Goal: Complete Application Form: Complete application form

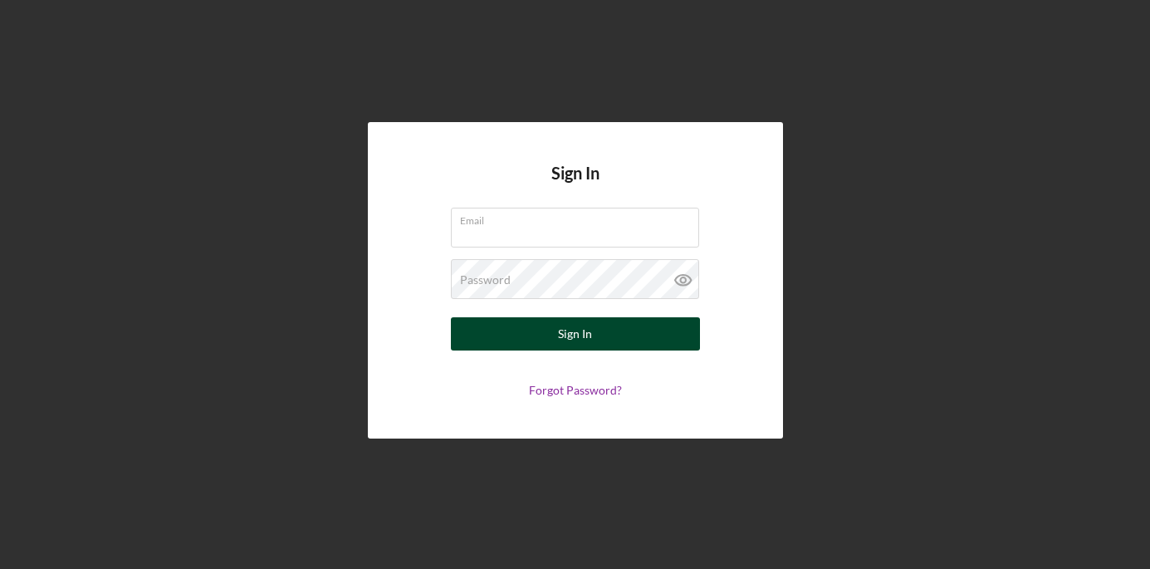
type input "[EMAIL_ADDRESS][DOMAIN_NAME]"
click at [640, 341] on button "Sign In" at bounding box center [575, 333] width 249 height 33
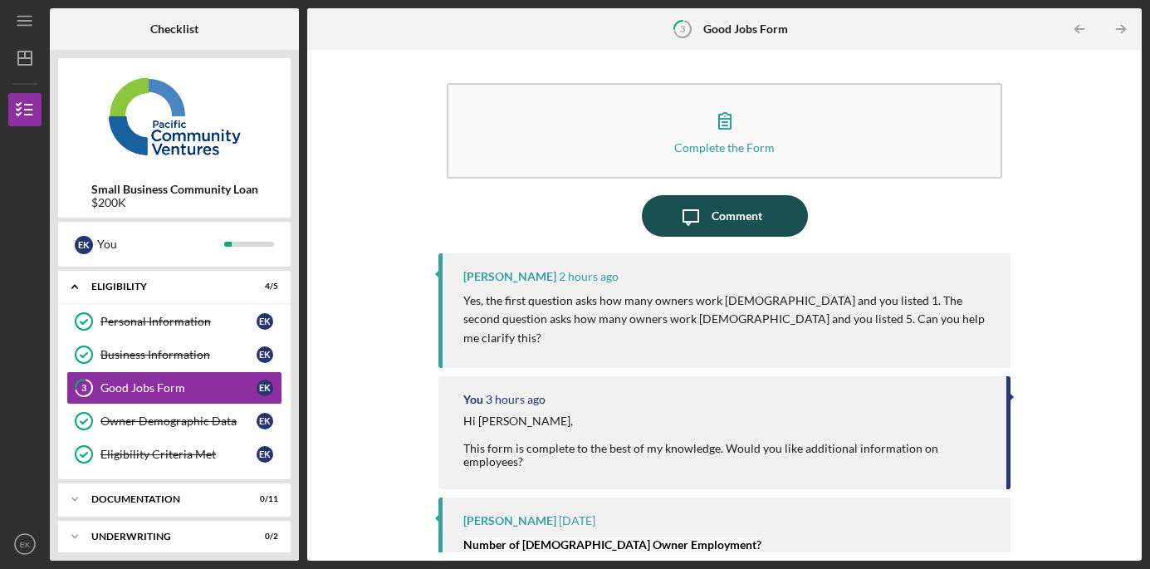
click at [735, 212] on div "Comment" at bounding box center [737, 216] width 51 height 42
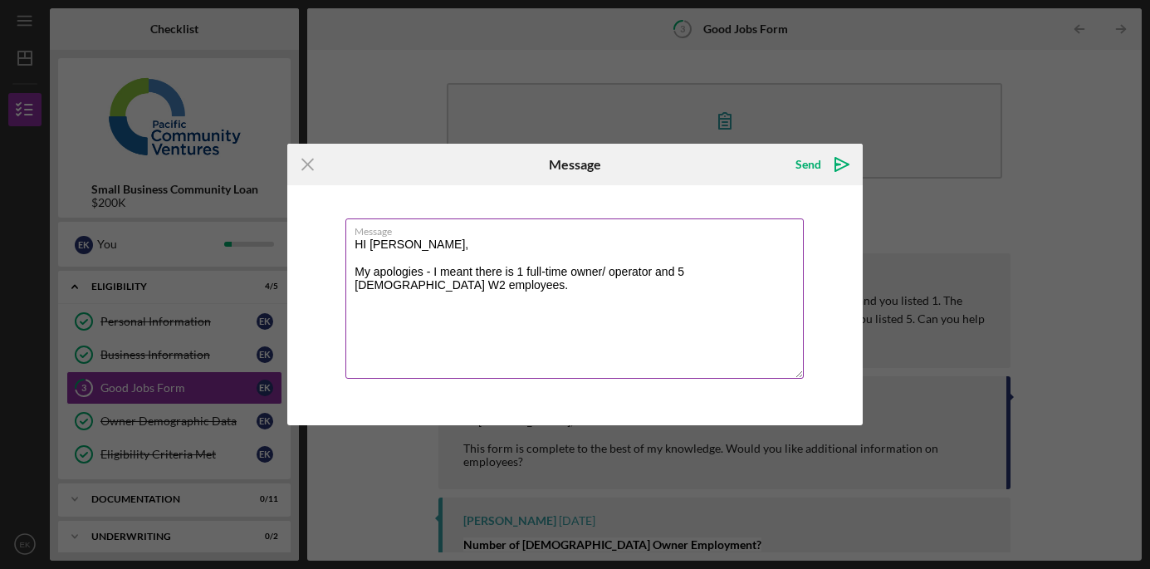
click at [366, 242] on textarea "HI [PERSON_NAME], My apologies - I meant there is 1 full-time owner/ operator a…" at bounding box center [575, 298] width 458 height 160
type textarea "Hi [PERSON_NAME], My apologies - I meant there is 1 full-time owner/ operator a…"
drag, startPoint x: 529, startPoint y: 170, endPoint x: 433, endPoint y: 249, distance: 124.5
click at [433, 252] on form "Icon/Menu Close Message Send Icon/icon-invite-send Message Hi [PERSON_NAME], My…" at bounding box center [575, 284] width 576 height 281
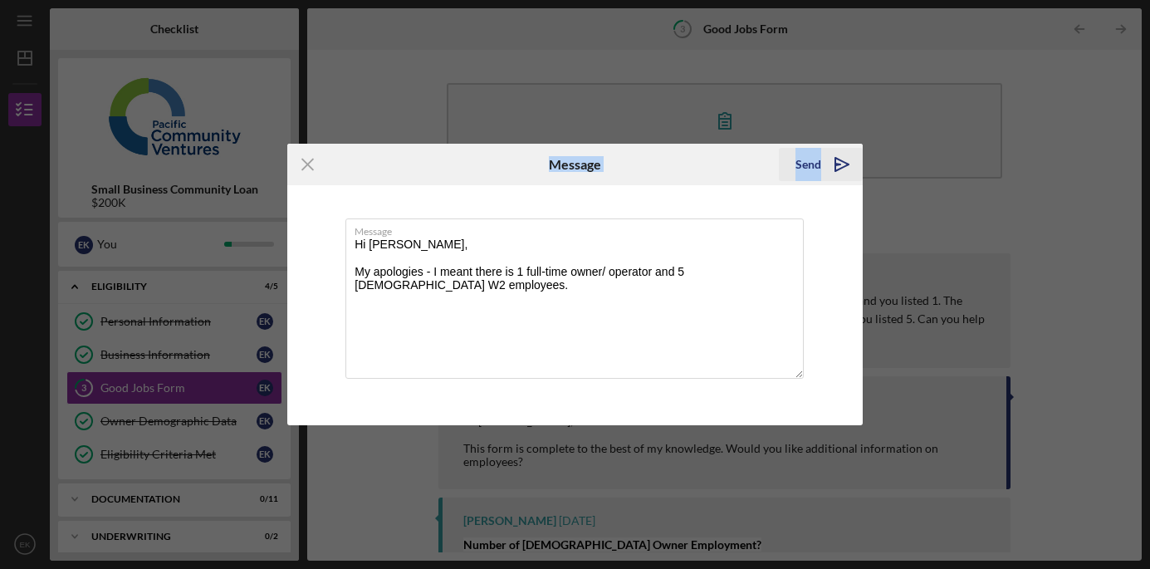
click at [838, 160] on icon "Icon/icon-invite-send" at bounding box center [842, 165] width 42 height 42
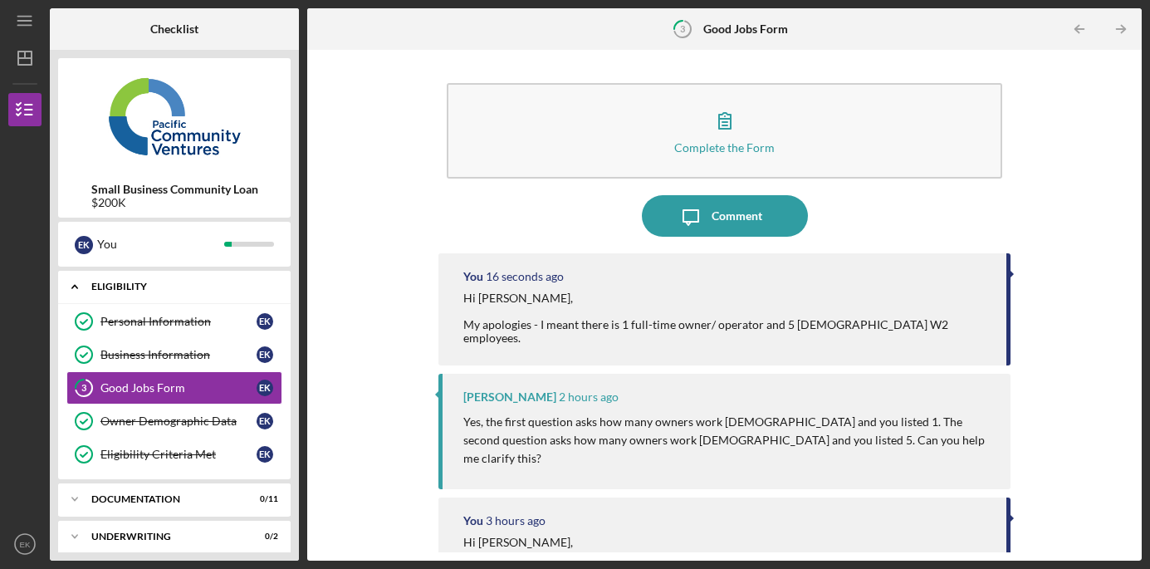
scroll to position [47, 0]
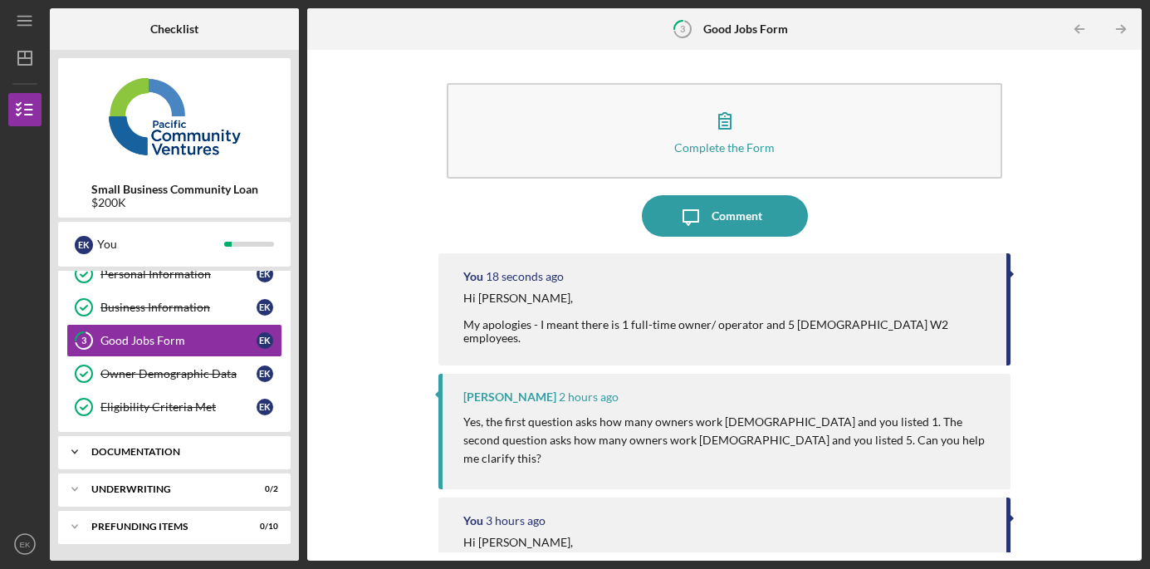
click at [144, 457] on div "Icon/Expander Documentation 0 / 11" at bounding box center [174, 451] width 233 height 33
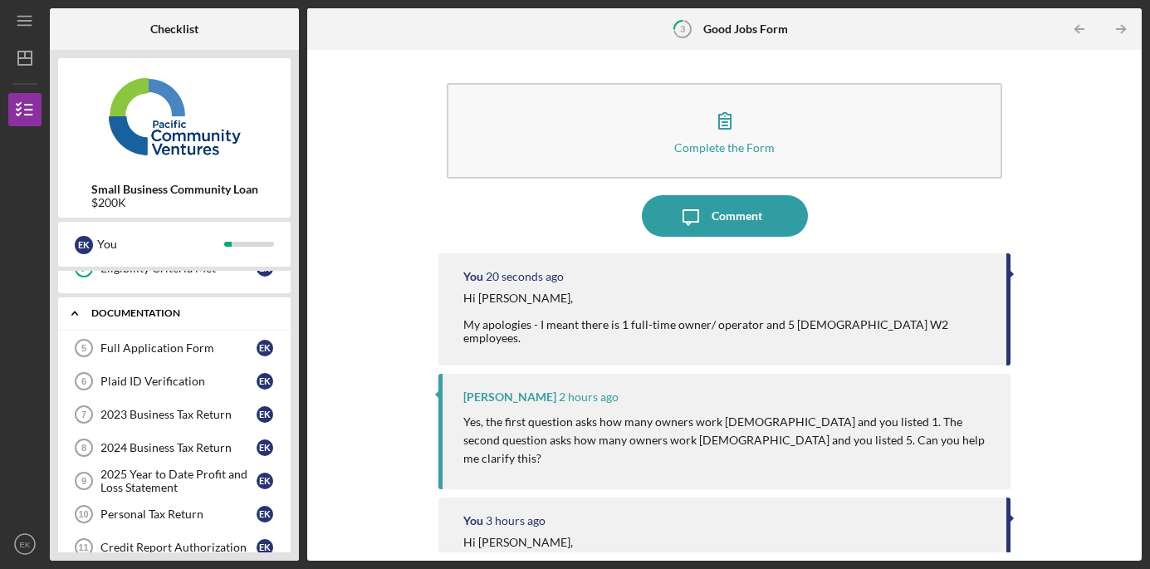
scroll to position [184, 0]
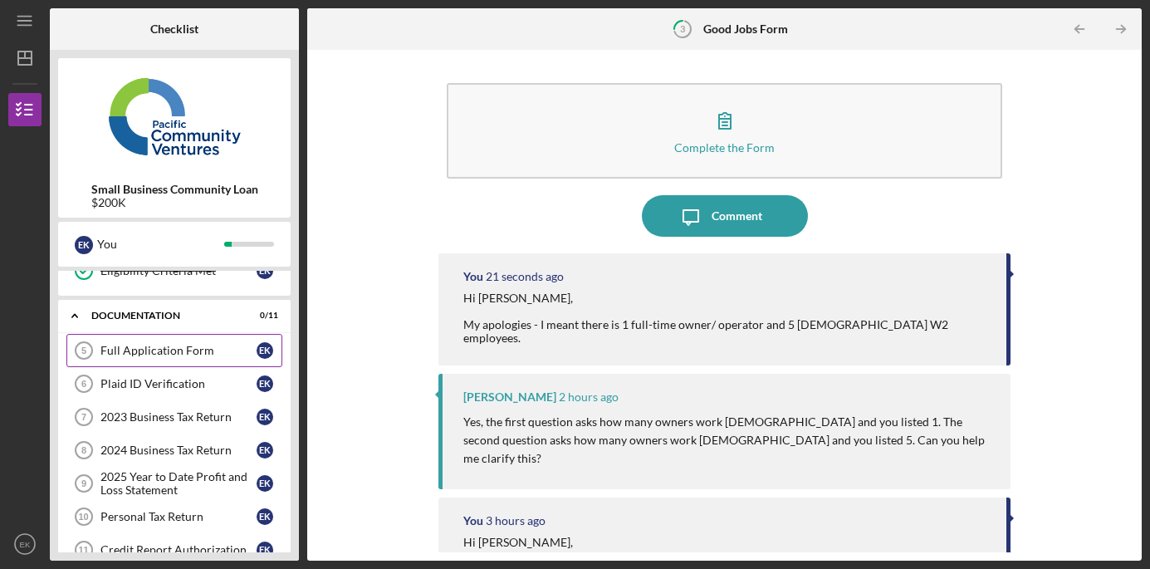
click at [149, 353] on div "Full Application Form" at bounding box center [178, 350] width 156 height 13
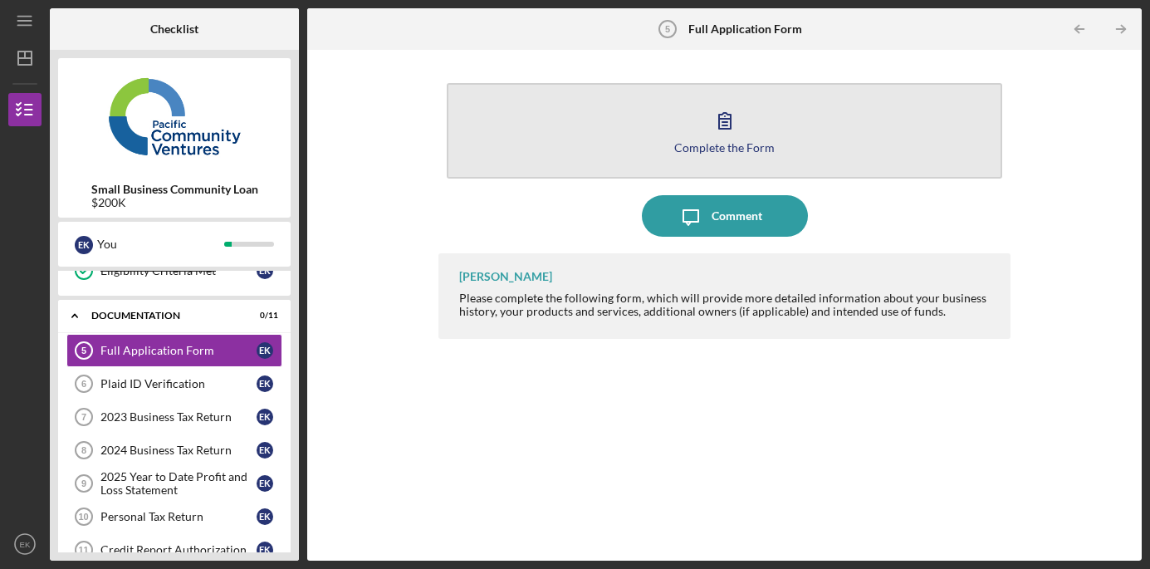
click at [711, 112] on icon "button" at bounding box center [725, 121] width 42 height 42
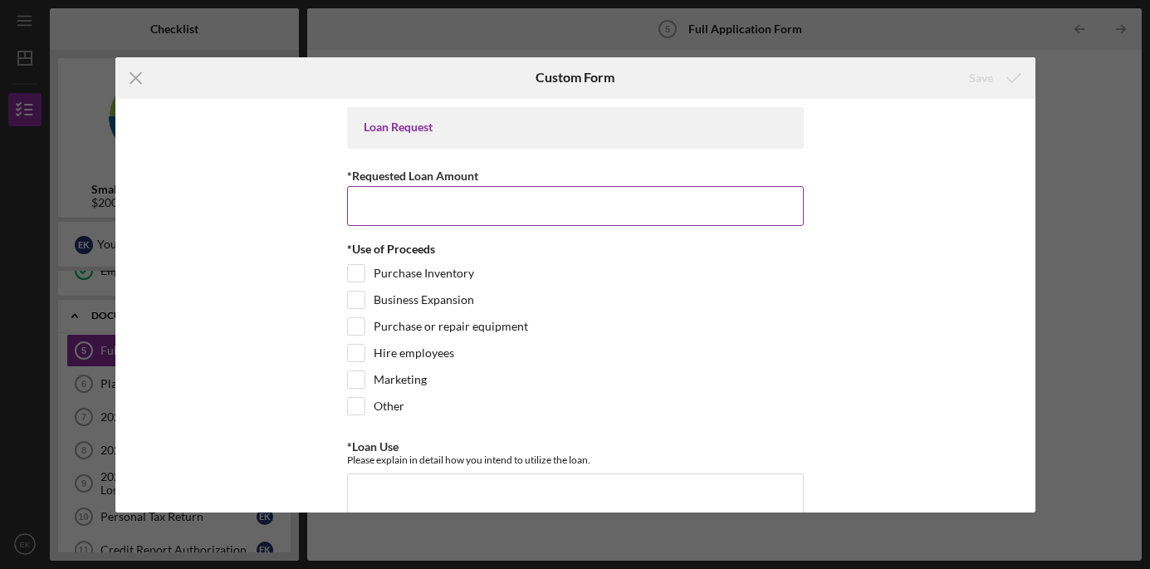
click at [635, 209] on input "*Requested Loan Amount" at bounding box center [575, 206] width 457 height 40
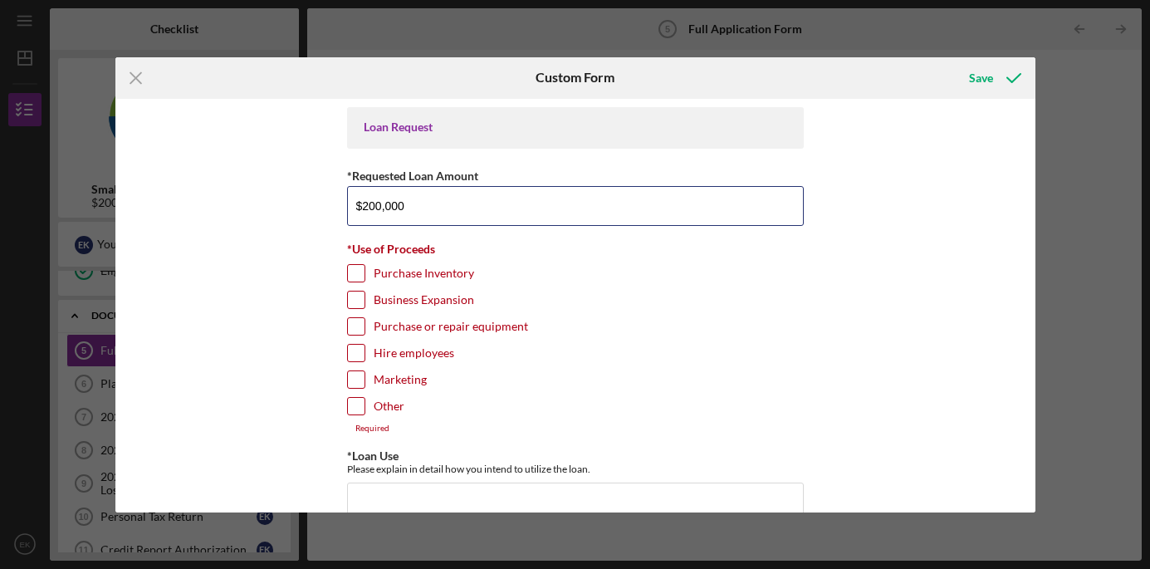
type input "$200,000"
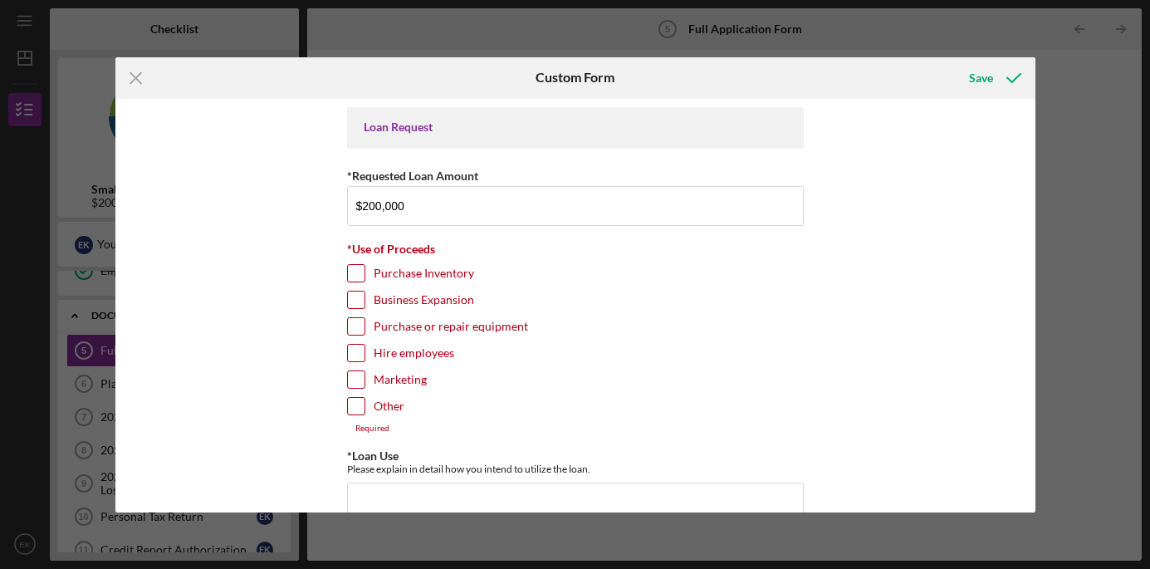
click at [348, 273] on input "Purchase Inventory" at bounding box center [356, 273] width 17 height 17
checkbox input "true"
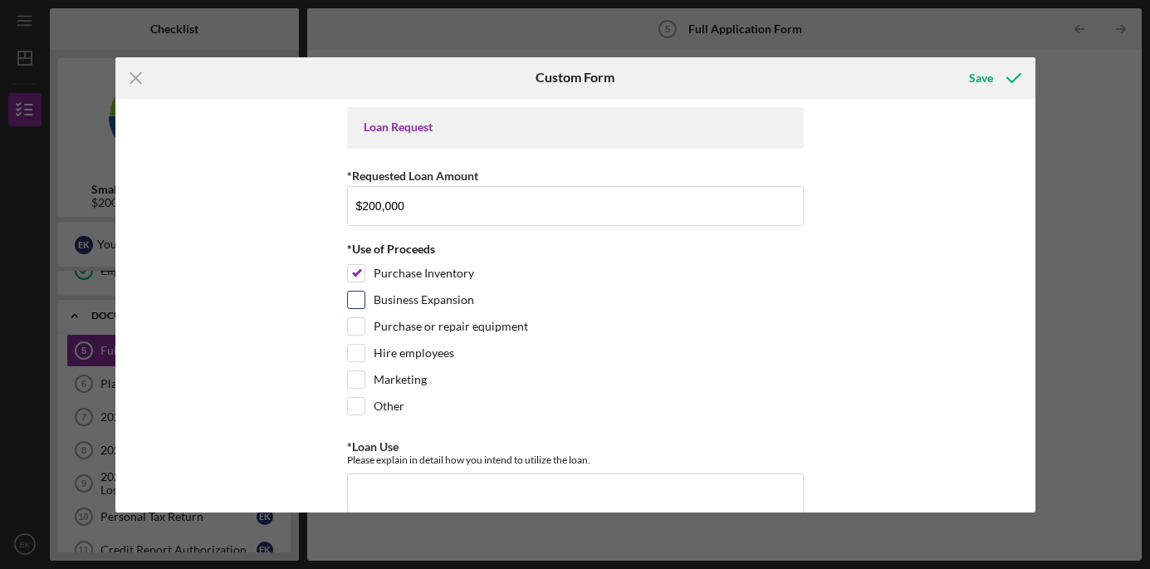
click at [356, 296] on input "Business Expansion" at bounding box center [356, 300] width 17 height 17
checkbox input "true"
click at [360, 326] on input "Purchase or repair equipment" at bounding box center [356, 326] width 17 height 17
checkbox input "true"
click at [355, 356] on input "Hire employees" at bounding box center [356, 353] width 17 height 17
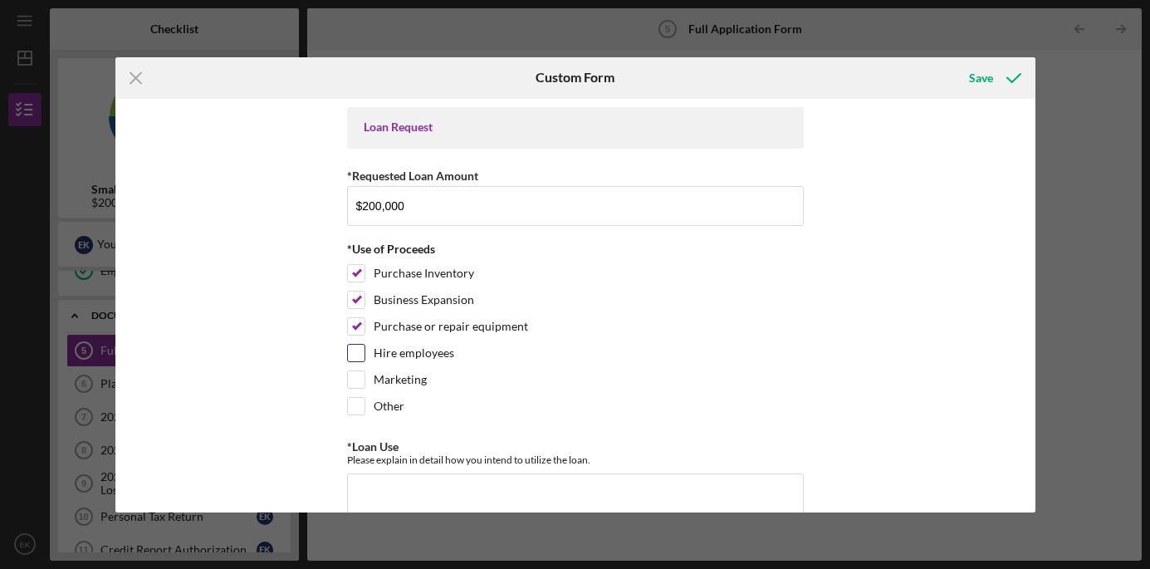
checkbox input "true"
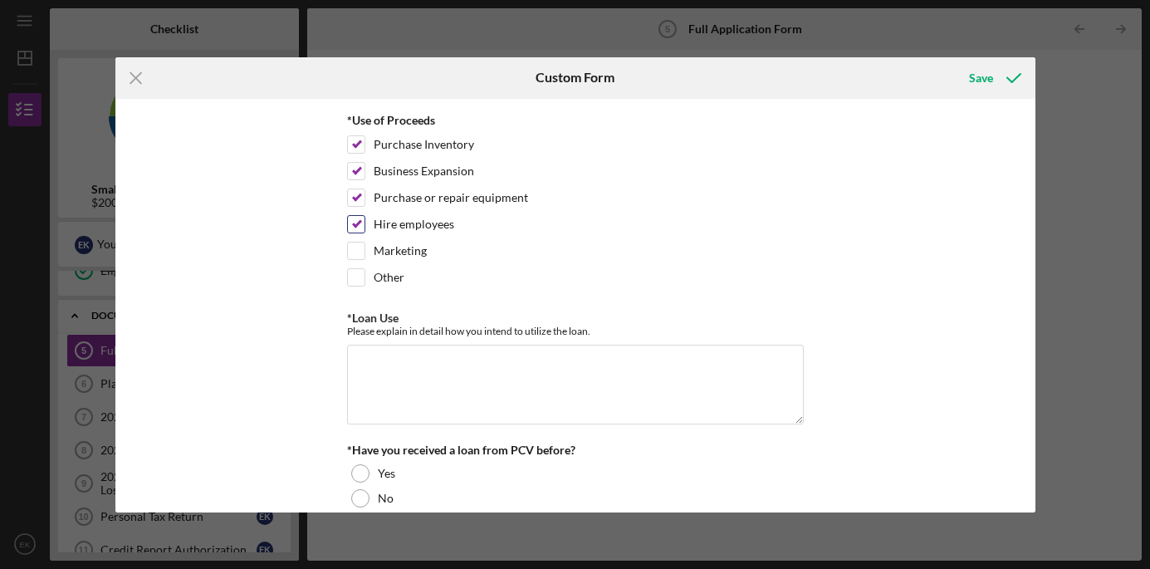
scroll to position [140, 0]
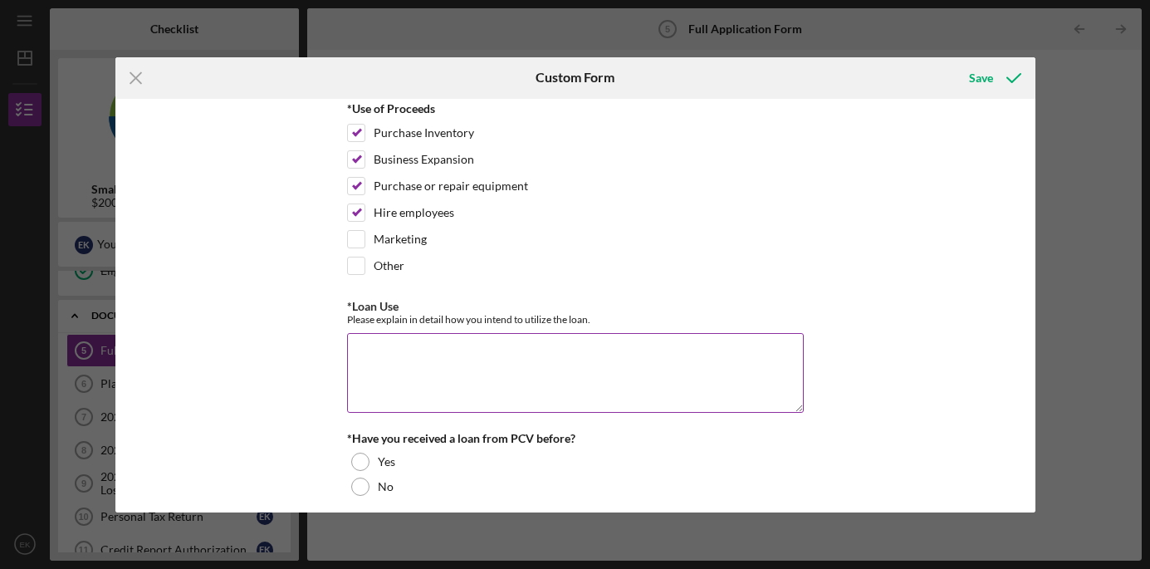
click at [583, 356] on textarea "*Loan Use" at bounding box center [575, 373] width 457 height 80
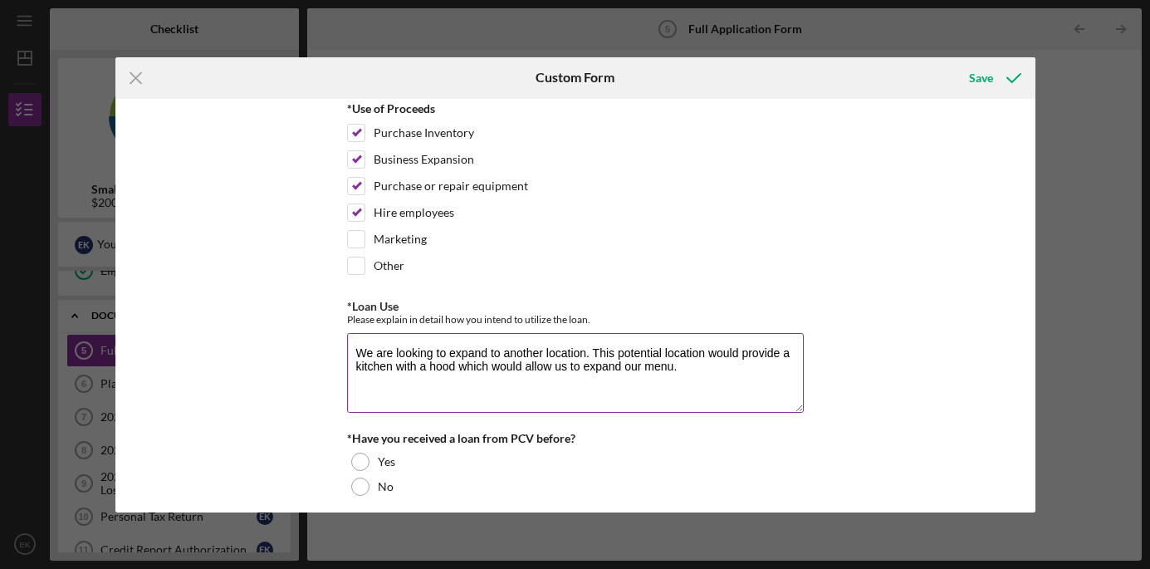
drag, startPoint x: 681, startPoint y: 368, endPoint x: 579, endPoint y: 370, distance: 102.2
click at [579, 370] on textarea "We are looking to expand to another location. This potential location would pro…" at bounding box center [575, 373] width 457 height 80
drag, startPoint x: 590, startPoint y: 373, endPoint x: 455, endPoint y: 365, distance: 134.8
click at [455, 365] on textarea "We are looking to expand to another location. This potential location would pro…" at bounding box center [575, 373] width 457 height 80
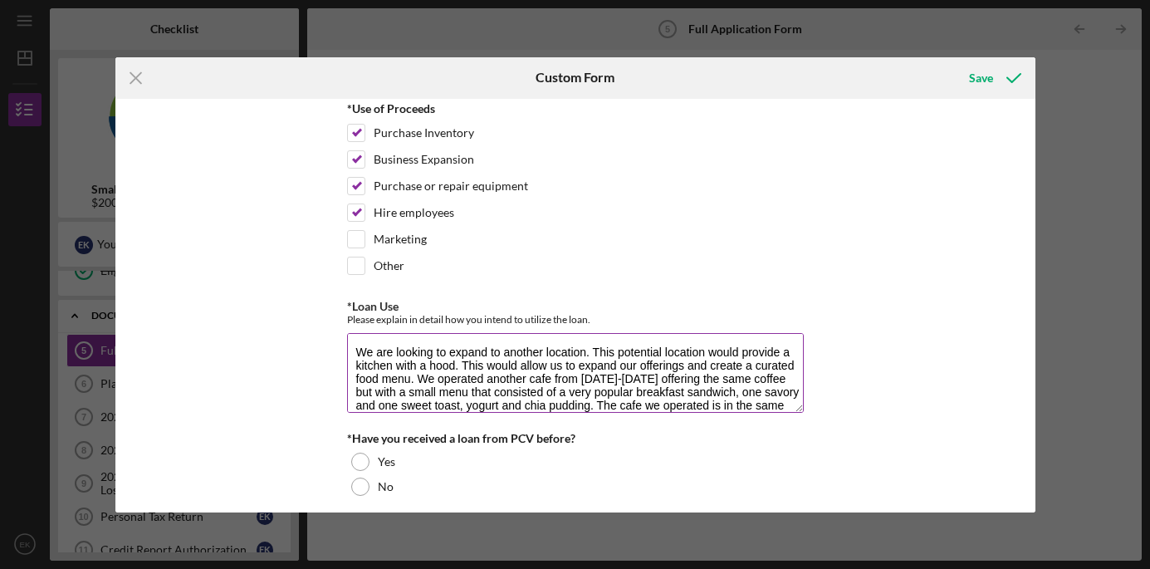
scroll to position [14, 0]
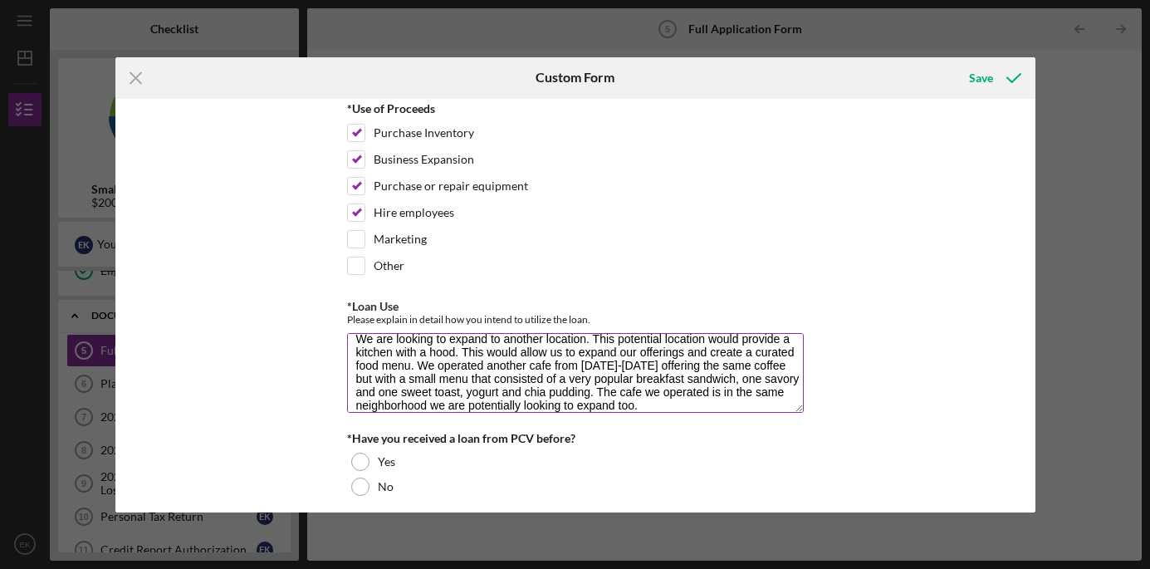
drag, startPoint x: 648, startPoint y: 401, endPoint x: 576, endPoint y: 394, distance: 72.6
click at [576, 394] on textarea "We are looking to expand to another location. This potential location would pro…" at bounding box center [575, 373] width 457 height 80
drag, startPoint x: 623, startPoint y: 407, endPoint x: 572, endPoint y: 388, distance: 54.1
click at [572, 388] on textarea "We are looking to expand to another location. This potential location would pro…" at bounding box center [575, 373] width 457 height 80
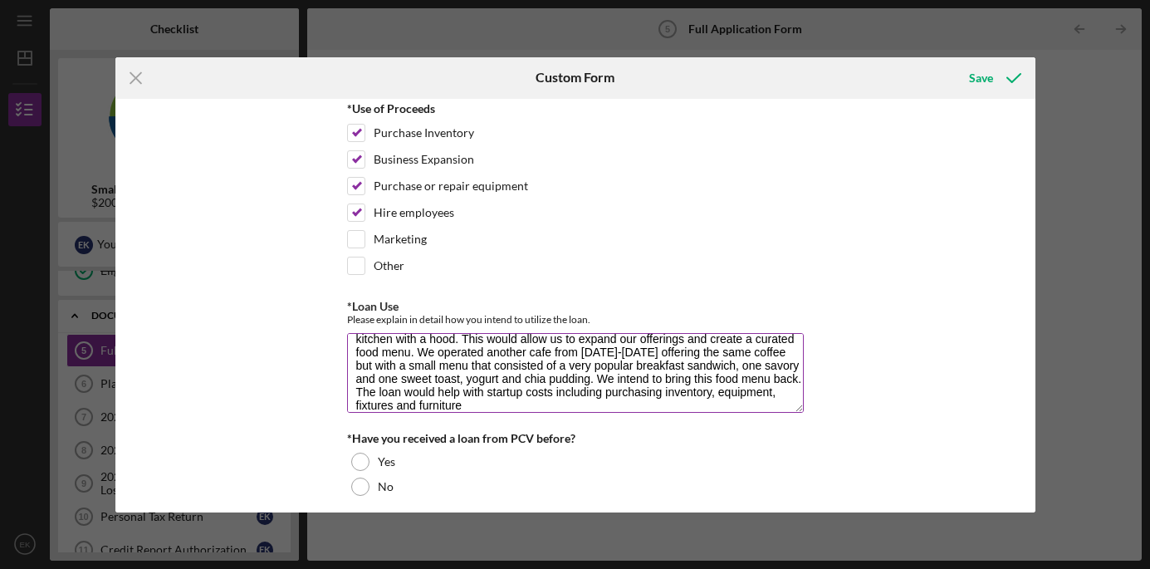
scroll to position [0, 0]
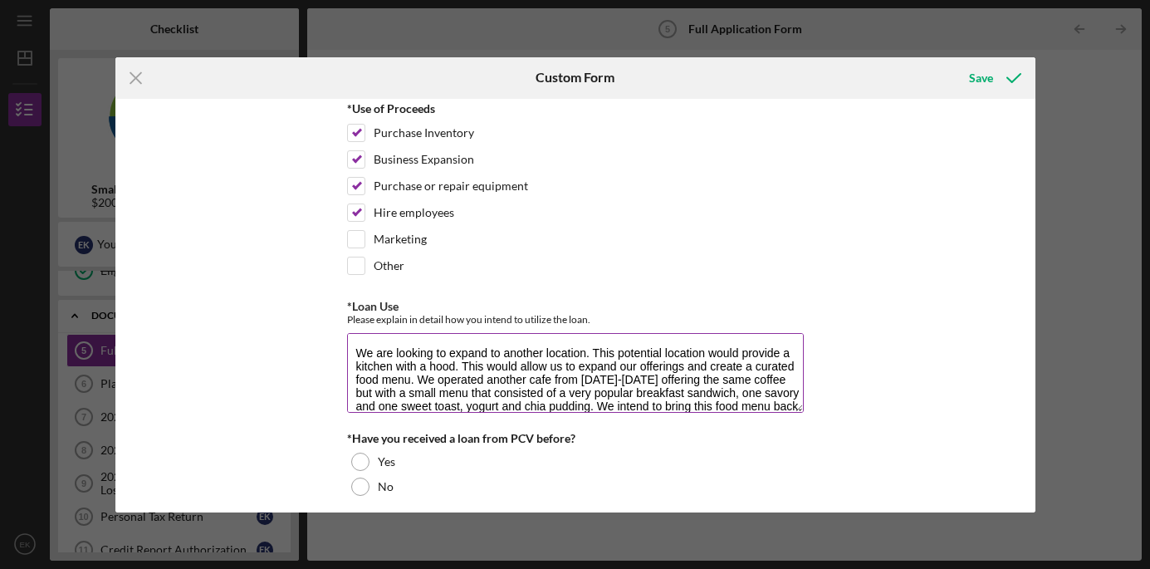
click at [456, 365] on textarea "We are looking to expand to another location. This potential location would pro…" at bounding box center [575, 373] width 457 height 80
drag, startPoint x: 456, startPoint y: 365, endPoint x: 586, endPoint y: 347, distance: 130.7
click at [586, 350] on textarea "We are looking to expand to another location. This potential location would pro…" at bounding box center [575, 373] width 457 height 80
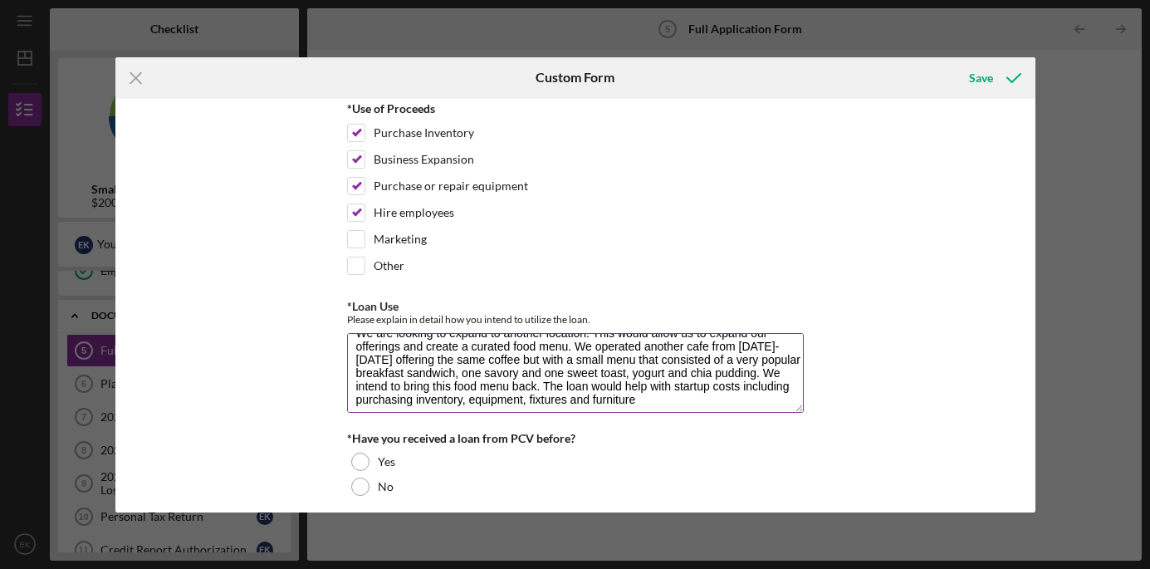
scroll to position [26, 0]
click at [646, 395] on textarea "We are looking to expand to another location. This would allow us to expand our…" at bounding box center [575, 373] width 457 height 80
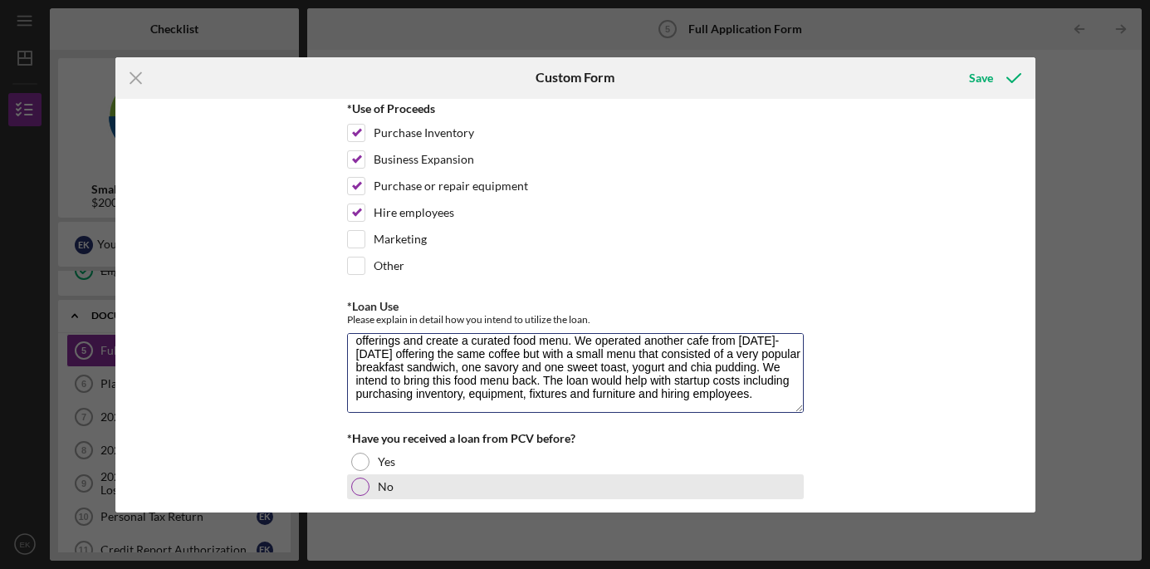
type textarea "We are looking to expand to another location. This would allow us to expand our…"
click at [361, 483] on div at bounding box center [360, 487] width 18 height 18
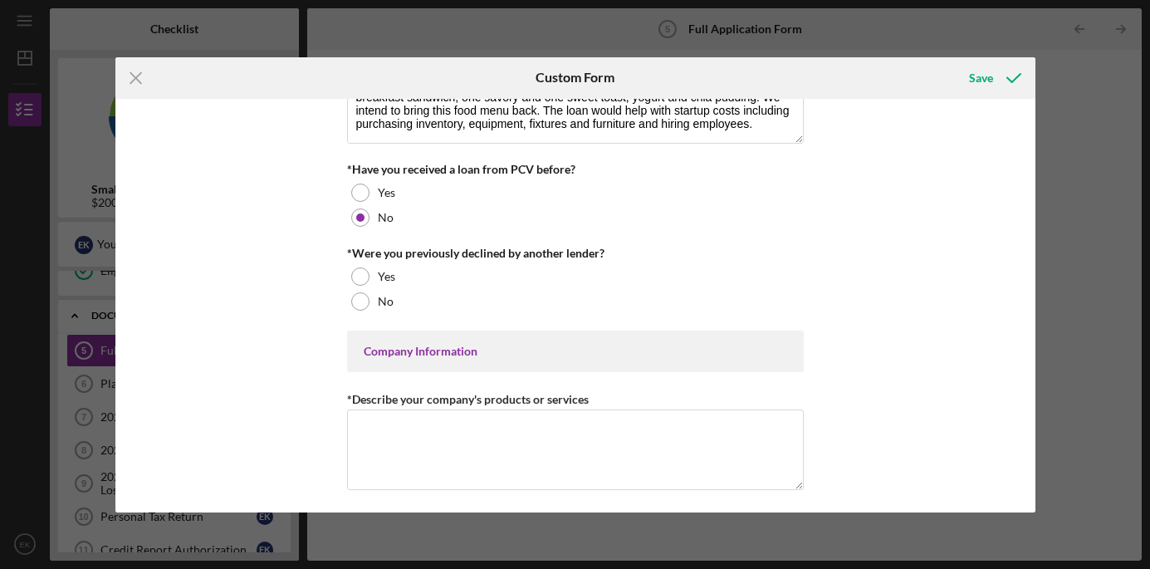
scroll to position [425, 0]
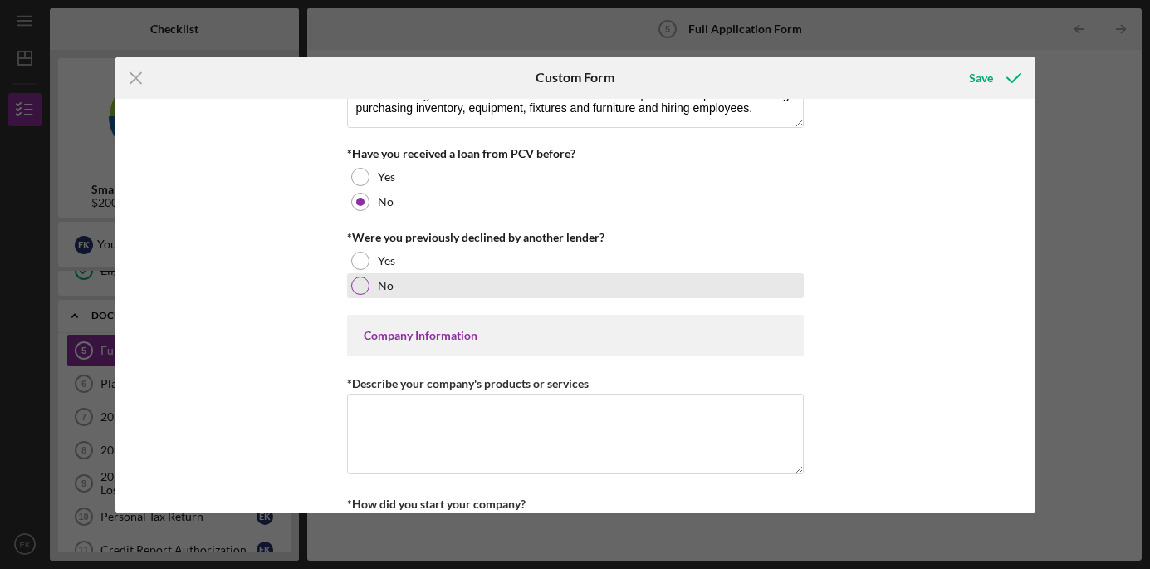
click at [360, 284] on div at bounding box center [360, 286] width 18 height 18
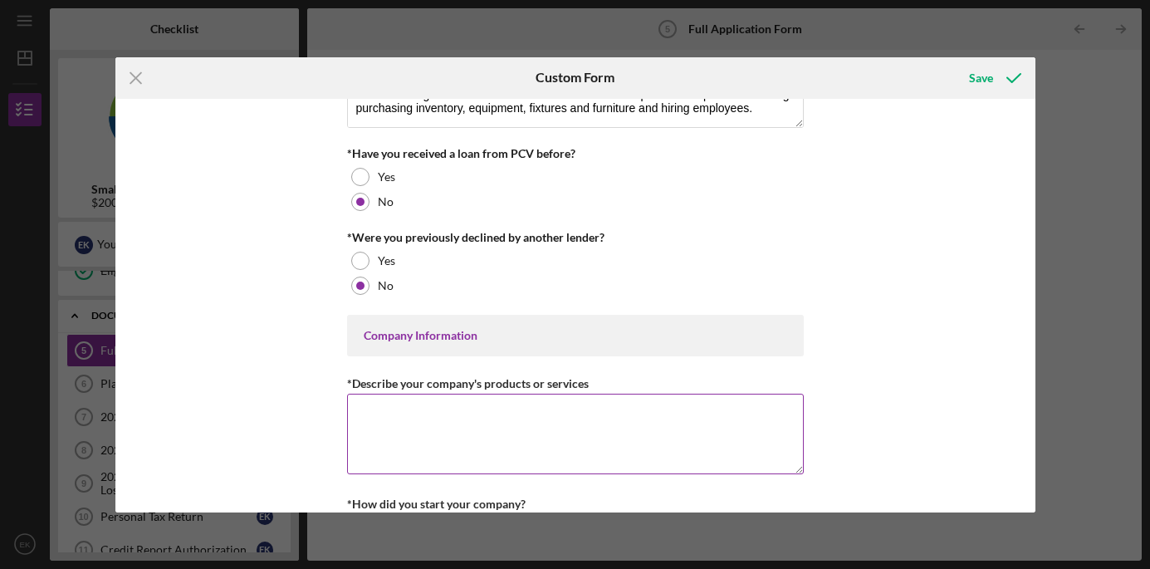
click at [416, 434] on textarea "*Describe your company's products or services" at bounding box center [575, 434] width 457 height 80
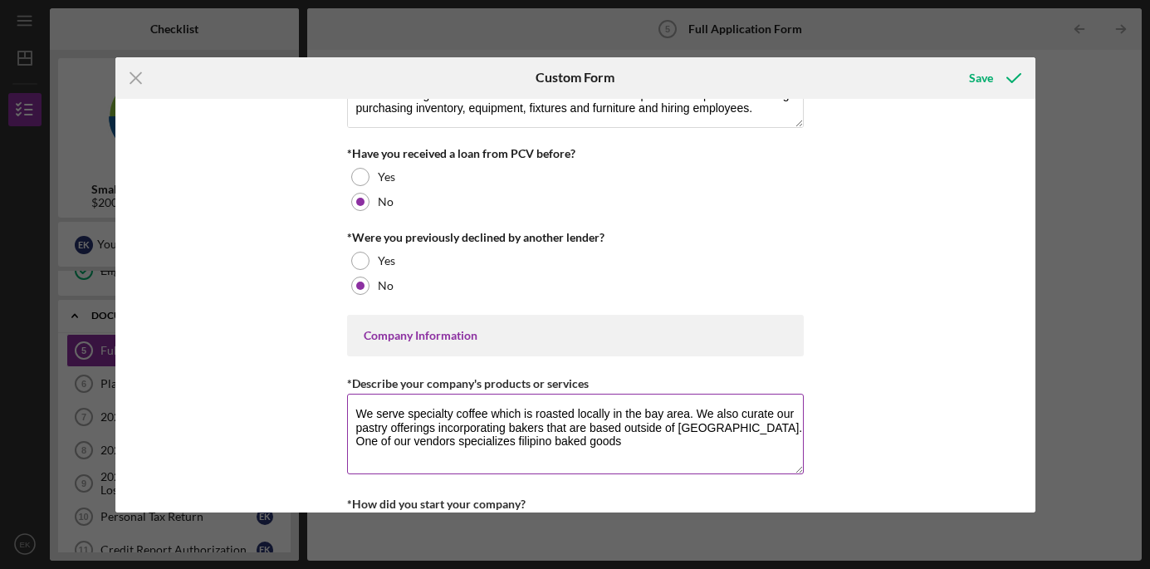
click at [478, 440] on textarea "We serve specialty coffee which is roasted locally in the bay area. We also cur…" at bounding box center [575, 434] width 457 height 80
click at [613, 440] on textarea "We serve specialty coffee which is roasted locally in the bay area. We also cur…" at bounding box center [575, 434] width 457 height 80
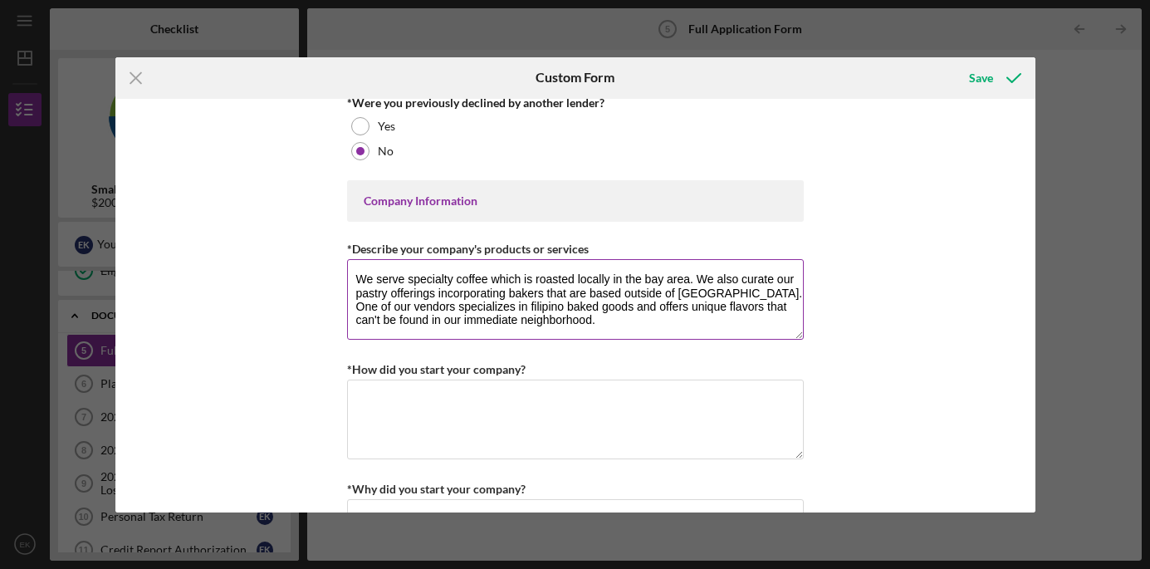
scroll to position [565, 0]
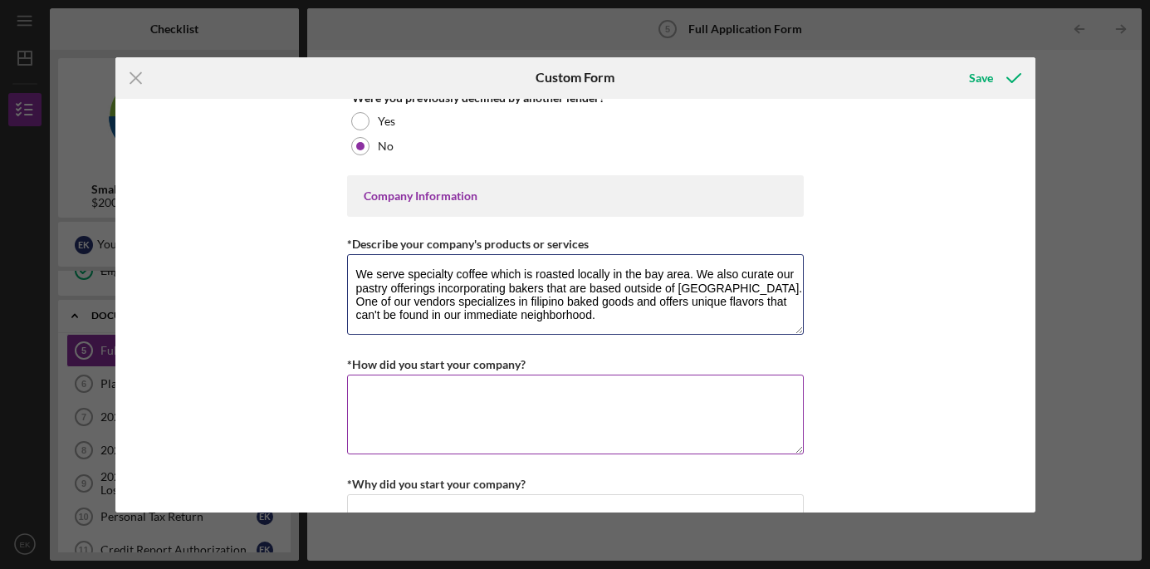
type textarea "We serve specialty coffee which is roasted locally in the bay area. We also cur…"
click at [583, 448] on textarea "*How did you start your company?" at bounding box center [575, 415] width 457 height 80
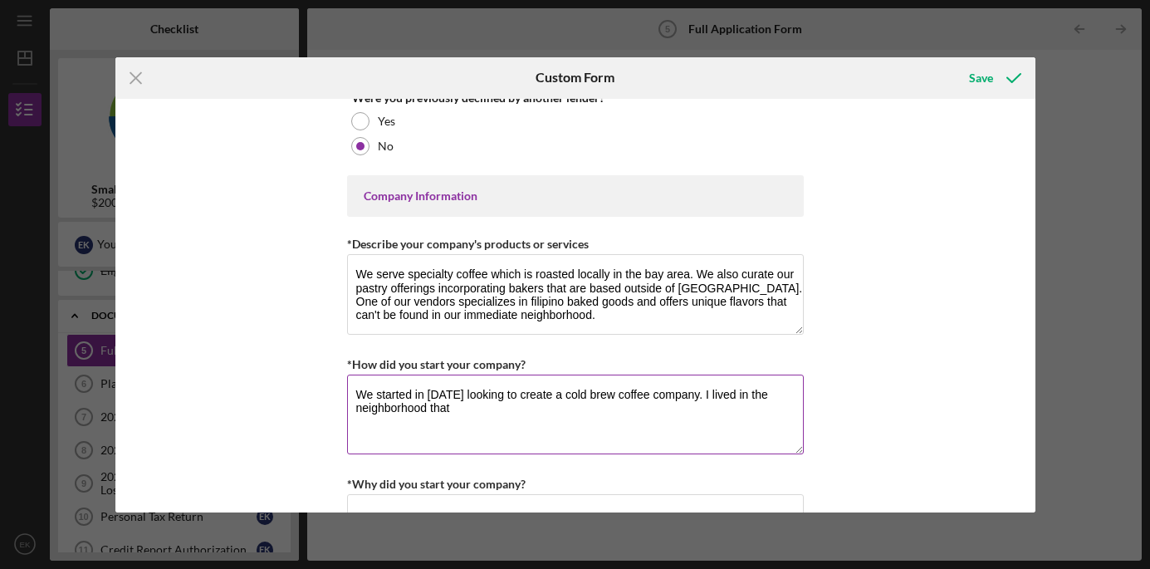
click at [586, 455] on div "*How did you start your company? We started in [DATE] looking to create a cold …" at bounding box center [575, 405] width 457 height 103
click at [366, 390] on textarea "We started in [DATE] looking to create a cold brew coffee company. The coffee s…" at bounding box center [575, 415] width 457 height 80
click at [766, 395] on textarea "I started in [DATE] looking to create a cold brew coffee company. The coffee sc…" at bounding box center [575, 415] width 457 height 80
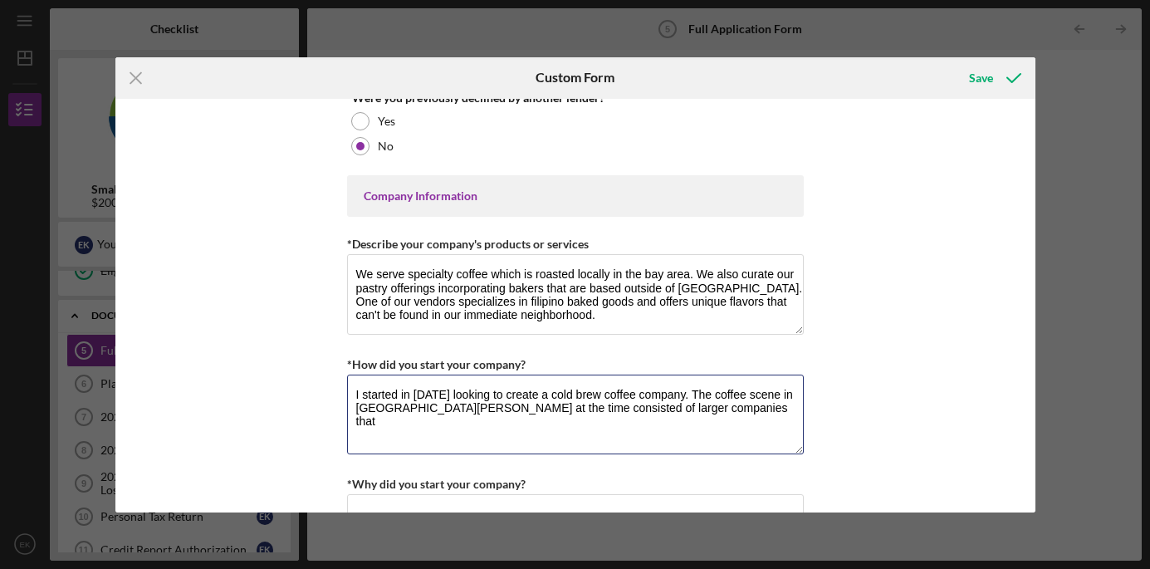
type textarea "I started in [DATE] looking to create a cold brew coffee company. The coffee sc…"
drag, startPoint x: 698, startPoint y: 404, endPoint x: 551, endPoint y: 411, distance: 146.4
click at [551, 411] on textarea "I started in [DATE] looking to create a cold brew coffee company. The coffee sc…" at bounding box center [575, 415] width 457 height 80
click at [693, 404] on textarea "I started in [DATE] looking to create a cold brew coffee company. The coffee sc…" at bounding box center [575, 415] width 457 height 80
drag, startPoint x: 693, startPoint y: 404, endPoint x: 325, endPoint y: 382, distance: 368.6
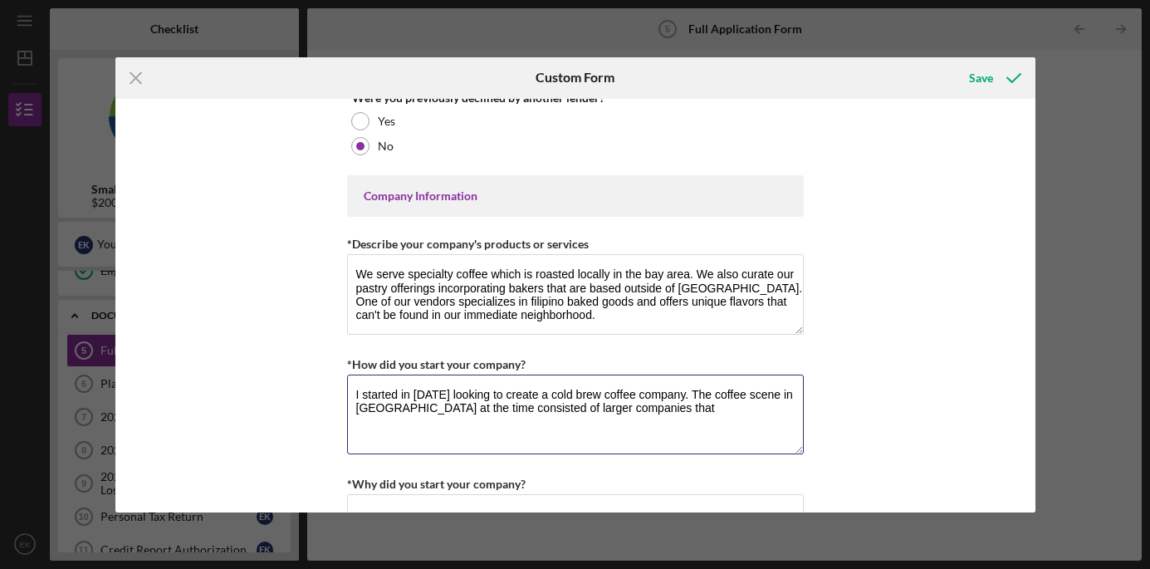
click at [325, 382] on div "Loan Request *Requested Loan Amount $200,000 *Use of Proceeds Purchase Inventor…" at bounding box center [575, 306] width 920 height 414
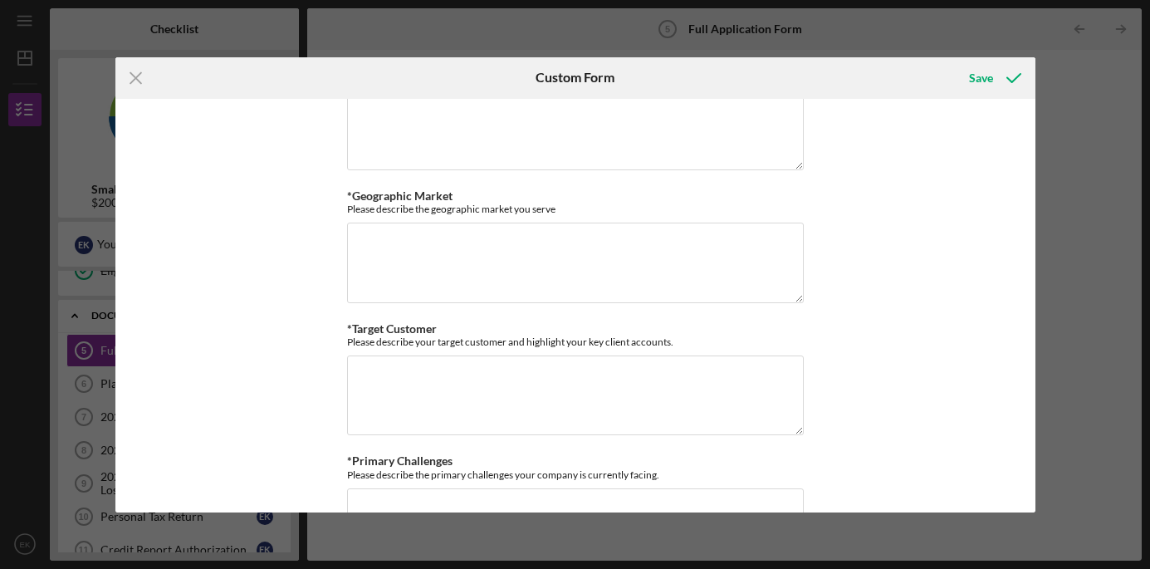
scroll to position [993, 0]
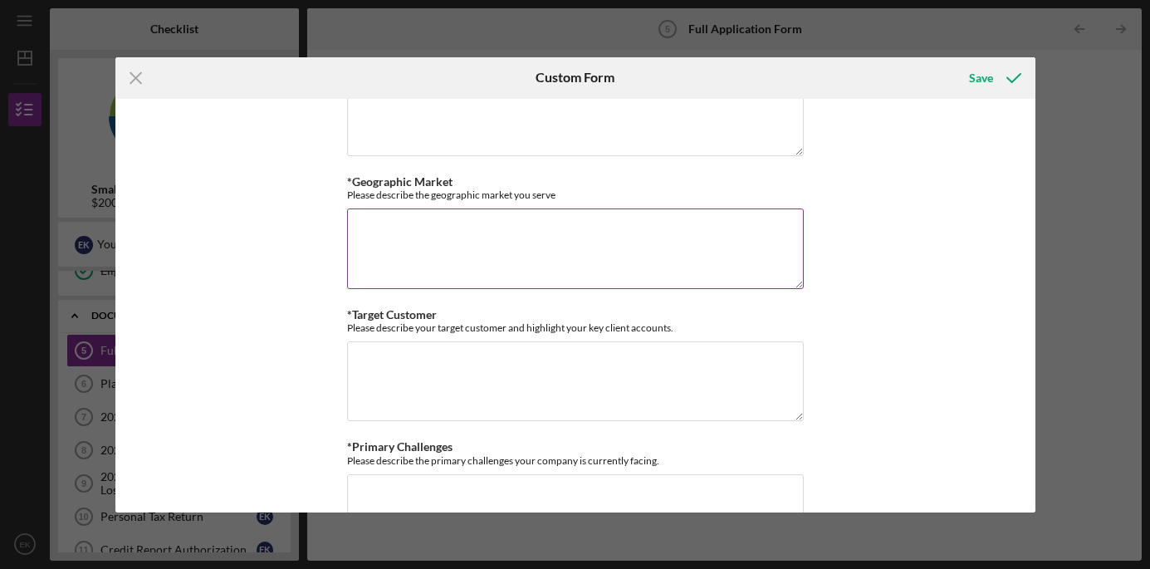
click at [479, 255] on textarea "*Geographic Market" at bounding box center [575, 248] width 457 height 80
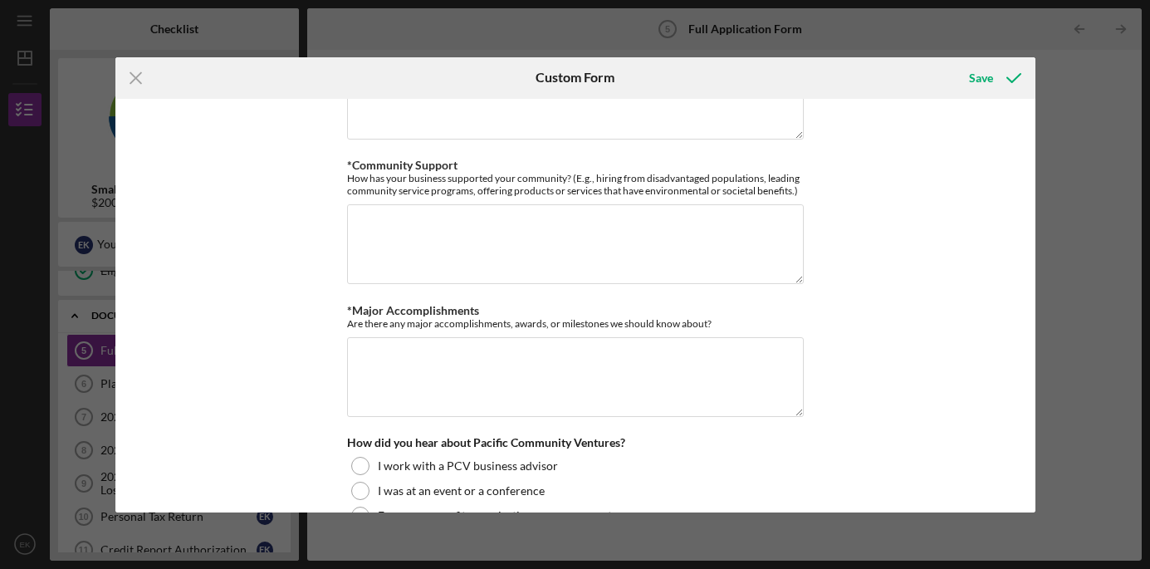
scroll to position [1546, 0]
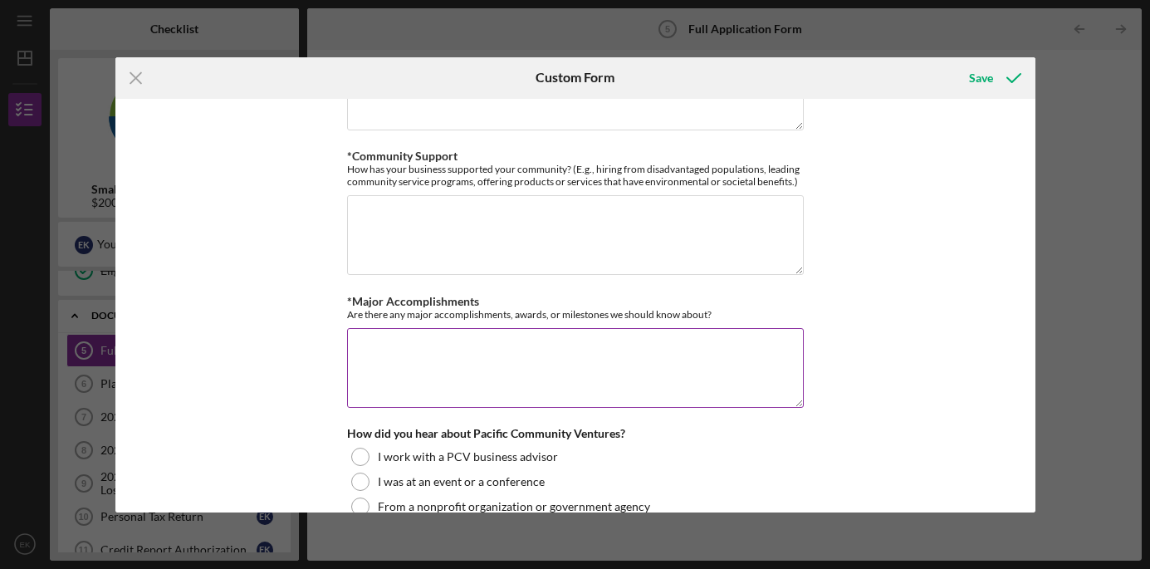
click at [493, 361] on textarea "*Major Accomplishments" at bounding box center [575, 368] width 457 height 80
paste textarea "Exceptional Specialty Food Establishment of the Year"
click at [475, 344] on textarea "We were nominated forExceptional Specialty Food Establishment of the Year" at bounding box center [575, 368] width 457 height 80
click at [772, 340] on textarea "We were nominated for Exceptional Specialty Food Establishment of the Year" at bounding box center [575, 368] width 457 height 80
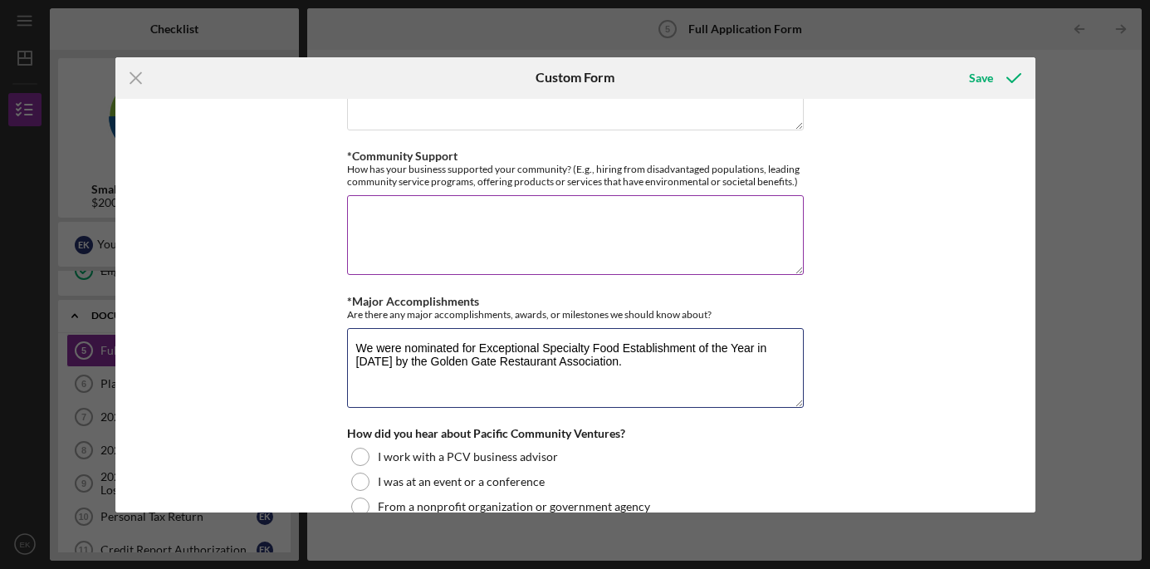
type textarea "We were nominated for Exceptional Specialty Food Establishment of the Year in […"
click at [490, 249] on textarea "*Community Support" at bounding box center [575, 235] width 457 height 80
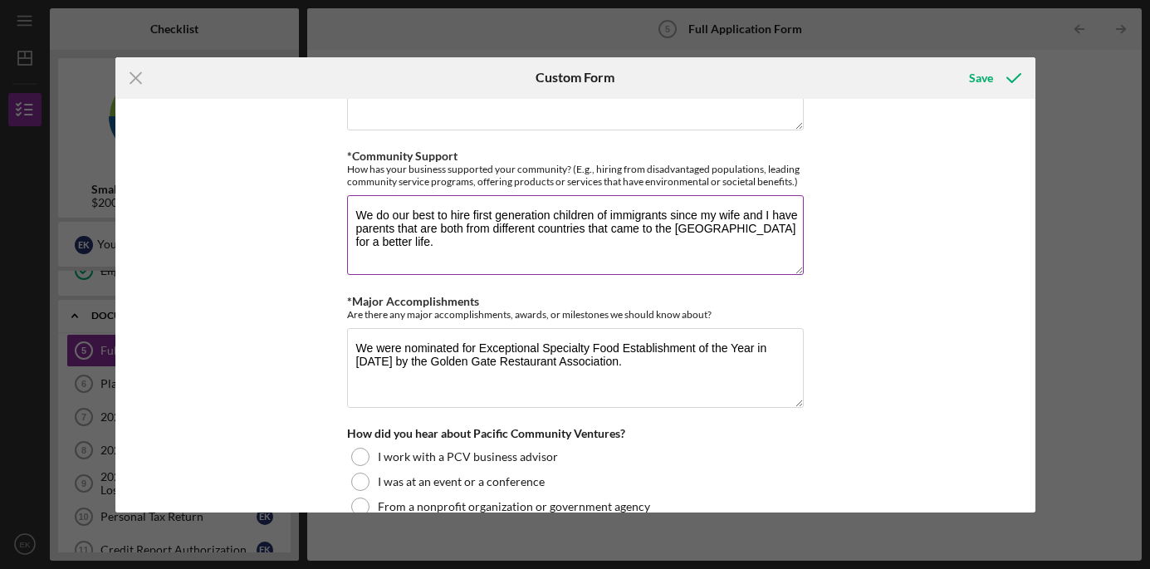
drag, startPoint x: 781, startPoint y: 225, endPoint x: 772, endPoint y: 212, distance: 16.1
click at [772, 212] on textarea "We do our best to hire first generation children of immigrants since my wife an…" at bounding box center [575, 235] width 457 height 80
click at [656, 222] on textarea "We do our best to hire first generation children of immigrants since my wife an…" at bounding box center [575, 235] width 457 height 80
click at [757, 225] on textarea "We do our best to hire first generation children of immigrants since my wife an…" at bounding box center [575, 235] width 457 height 80
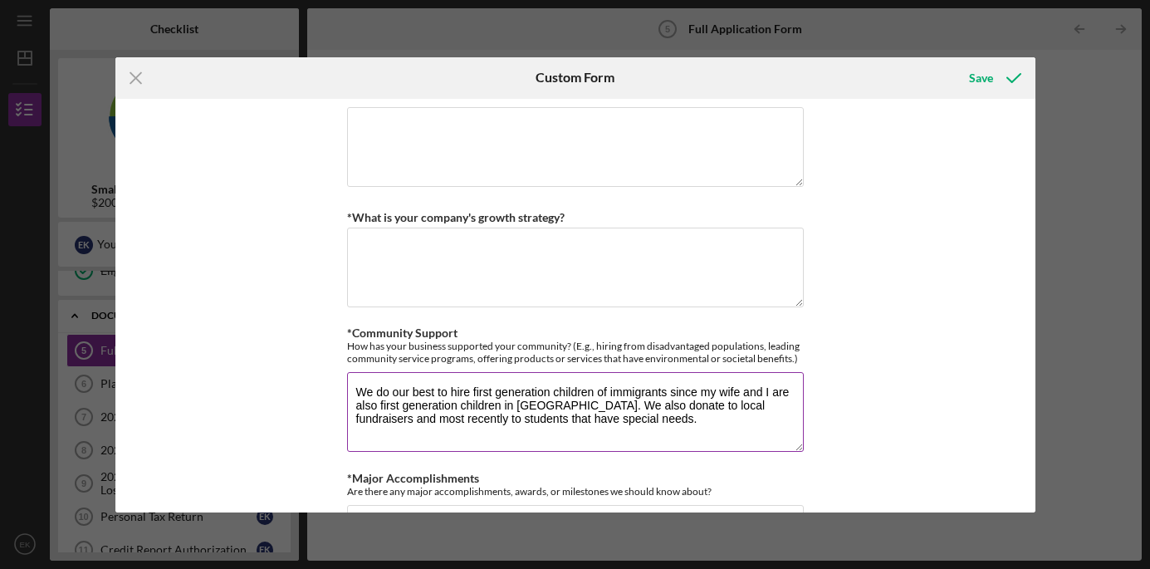
scroll to position [1335, 0]
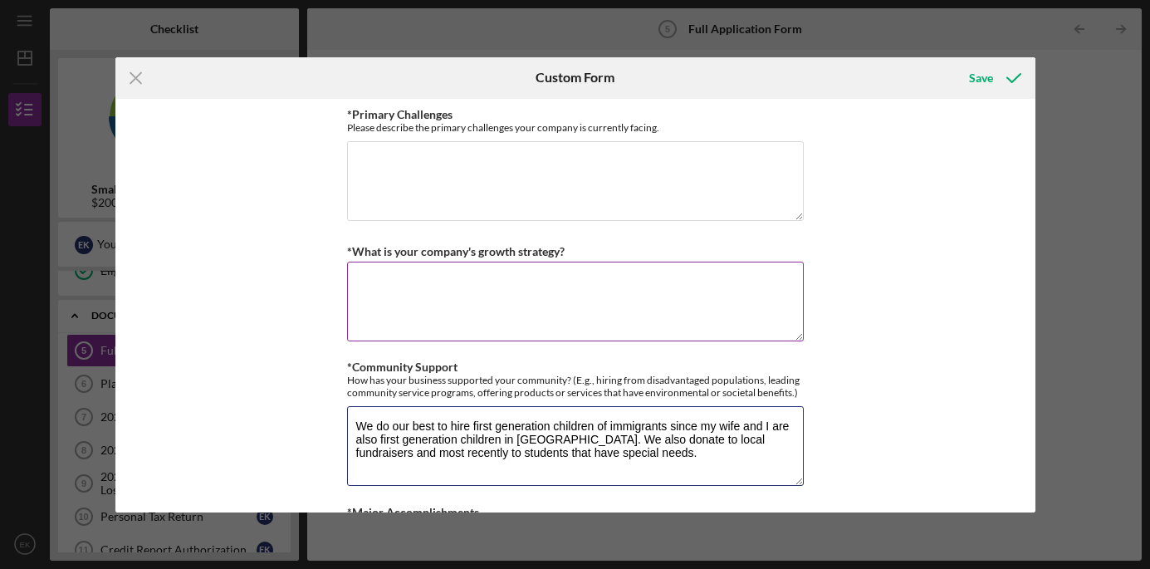
type textarea "We do our best to hire first generation children of immigrants since my wife an…"
click at [654, 286] on textarea "*What is your company's growth strategy?" at bounding box center [575, 302] width 457 height 80
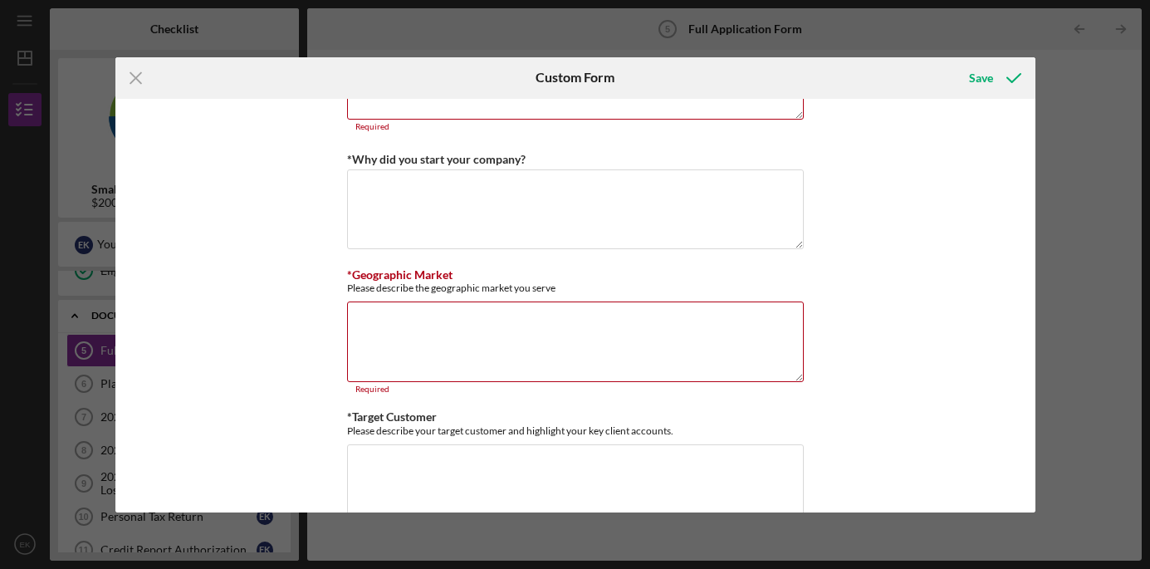
scroll to position [909, 0]
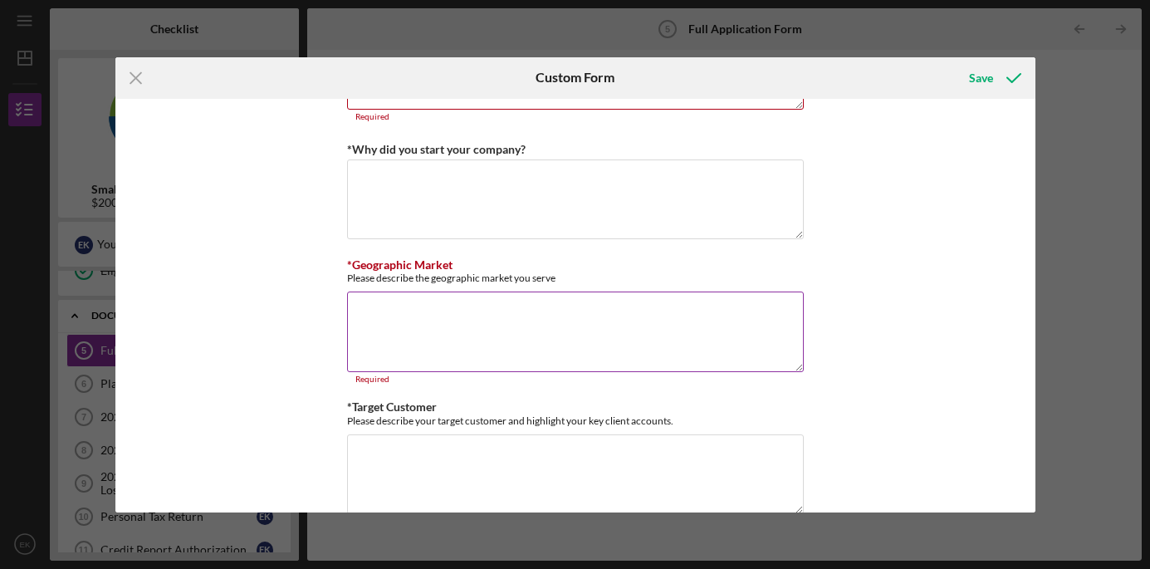
click at [559, 346] on textarea "*Geographic Market" at bounding box center [575, 332] width 457 height 80
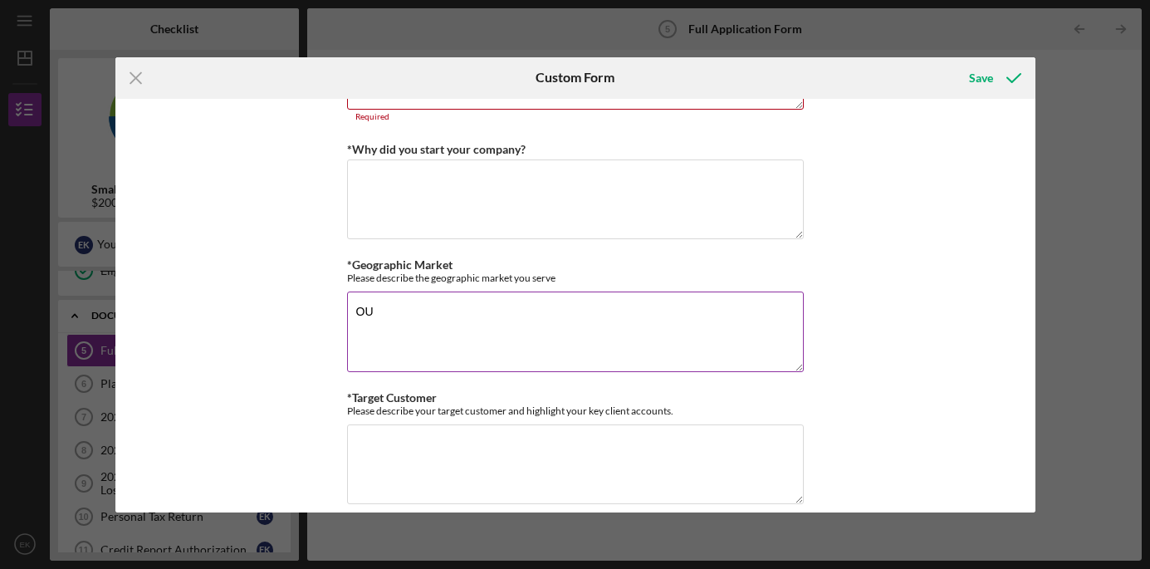
type textarea "O"
type textarea "Our current market"
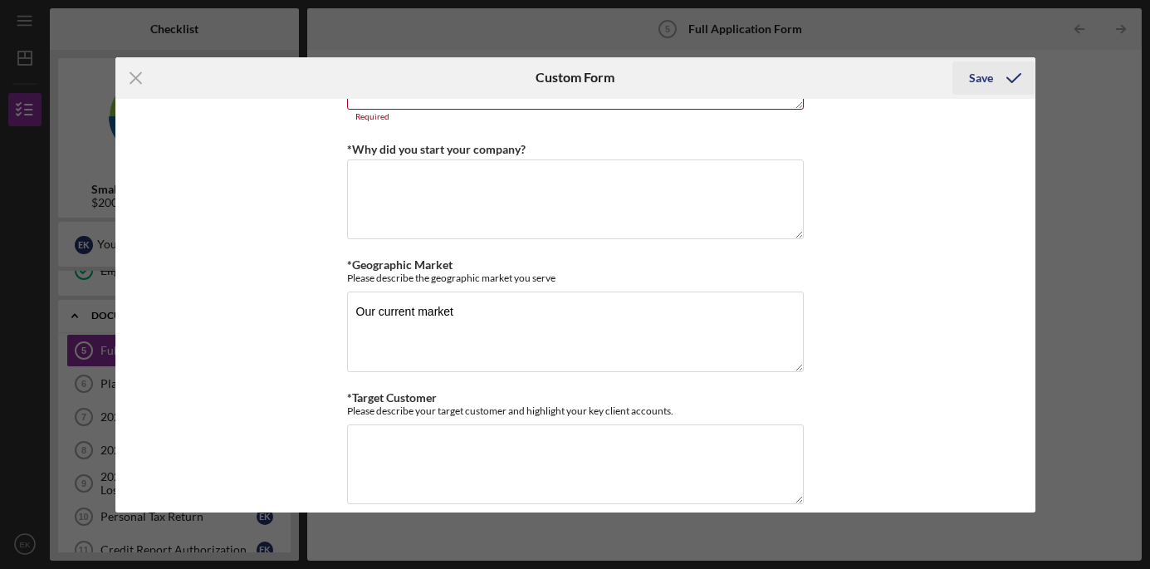
click at [991, 74] on div "Save" at bounding box center [981, 77] width 24 height 33
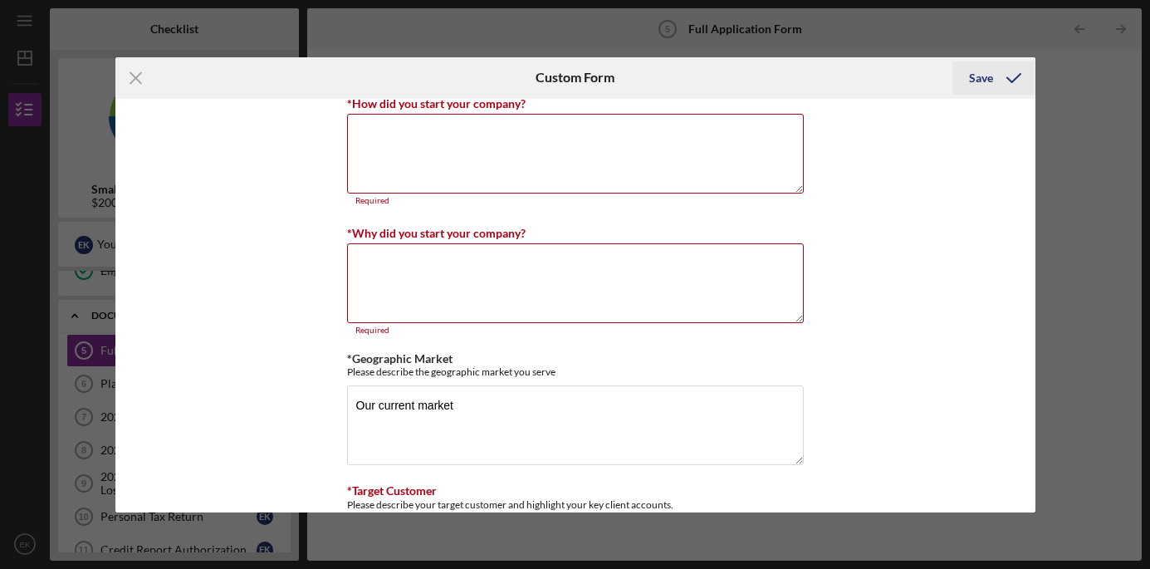
scroll to position [819, 0]
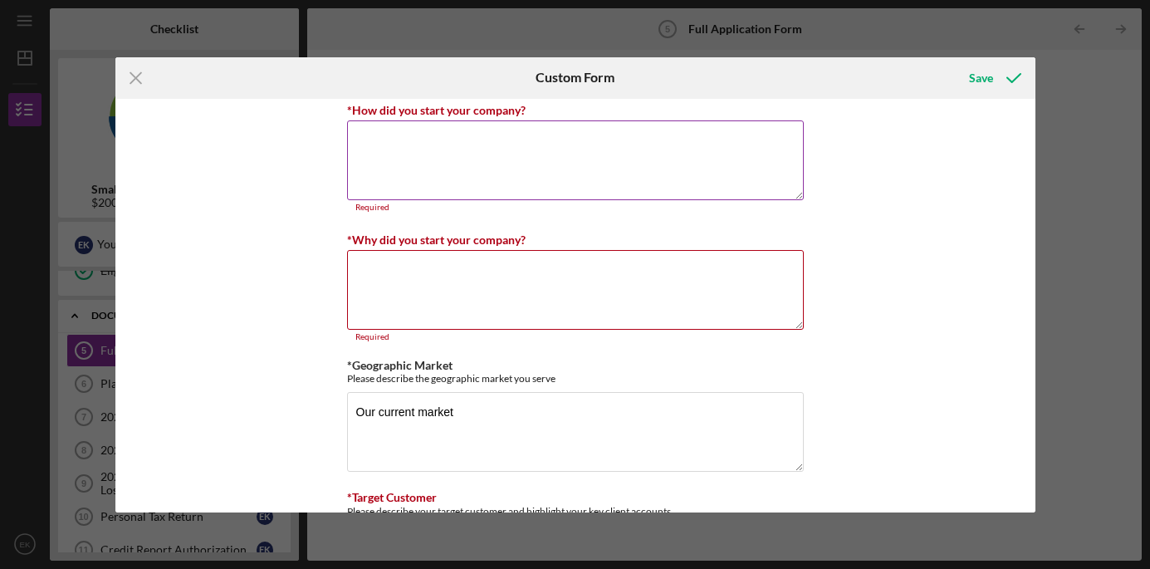
click at [626, 170] on textarea "*How did you start your company?" at bounding box center [575, 160] width 457 height 80
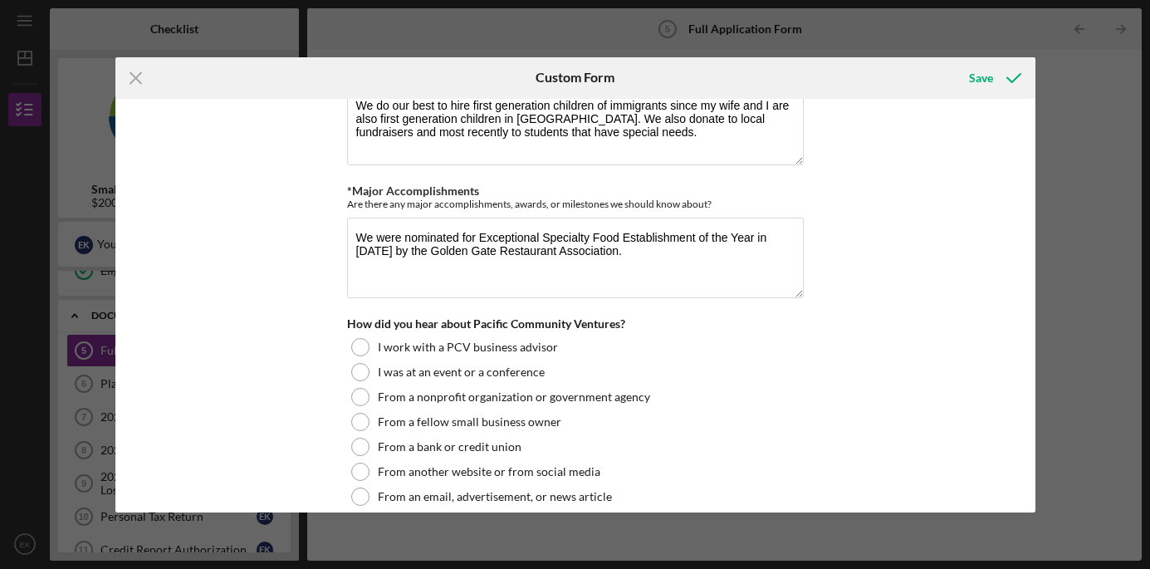
scroll to position [1684, 0]
